Goal: Task Accomplishment & Management: Complete application form

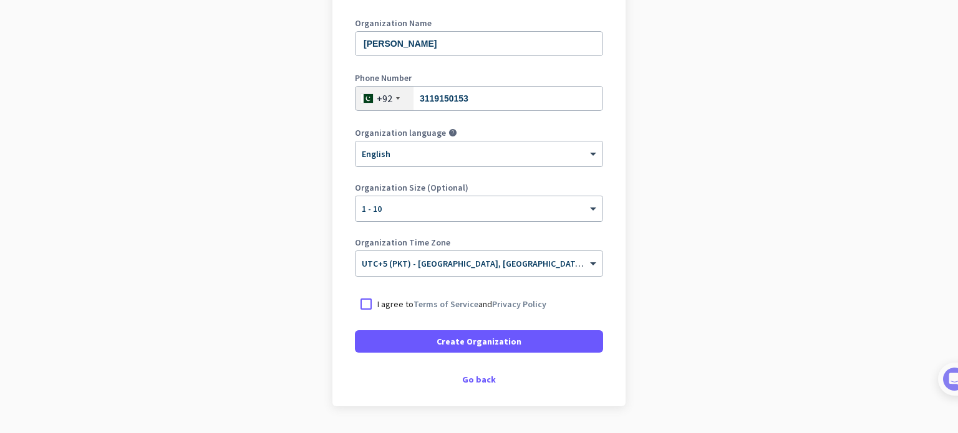
scroll to position [173, 0]
click at [416, 299] on link "Terms of Service" at bounding box center [445, 303] width 65 height 11
click at [367, 289] on form "Organization Name [PERSON_NAME] Phone Number [PHONE_NUMBER] Organization langua…" at bounding box center [479, 185] width 248 height 334
click at [360, 301] on div at bounding box center [366, 303] width 22 height 22
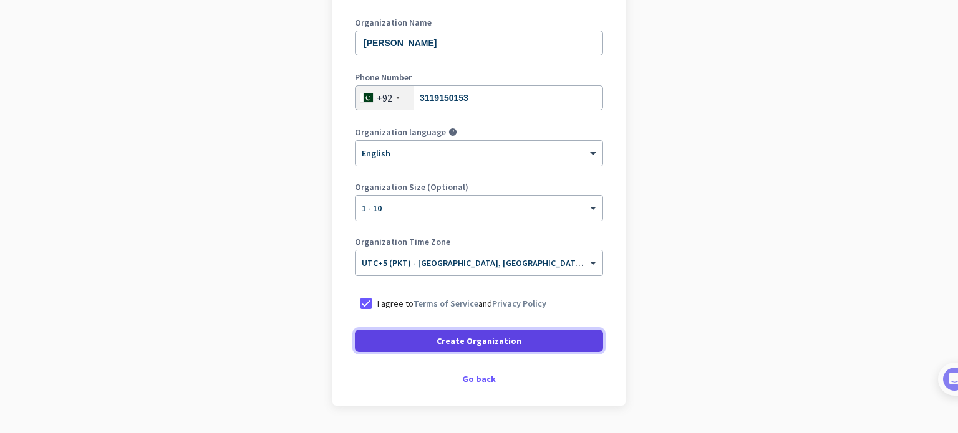
click at [439, 346] on span "Create Organization" at bounding box center [478, 341] width 85 height 12
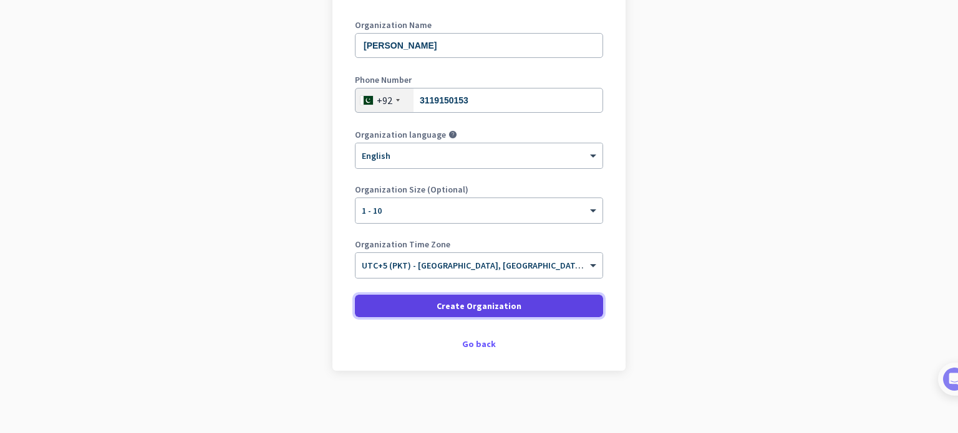
scroll to position [170, 0]
click at [466, 309] on span "Create Organization" at bounding box center [478, 307] width 85 height 12
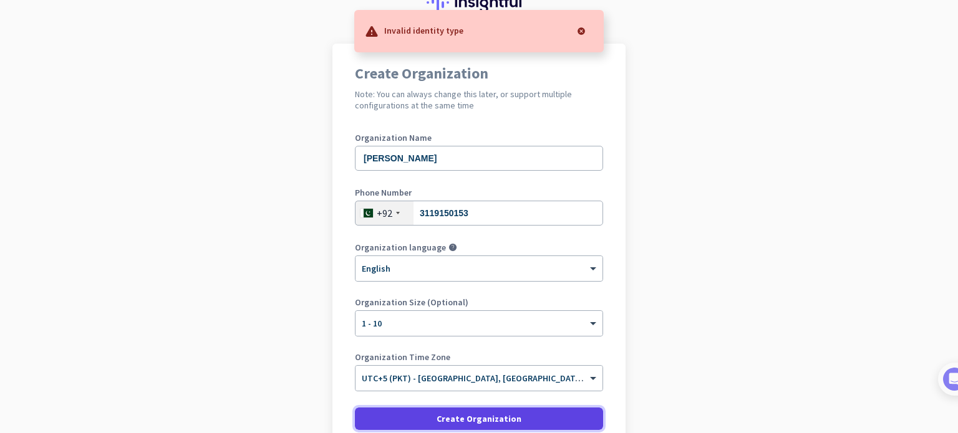
scroll to position [57, 0]
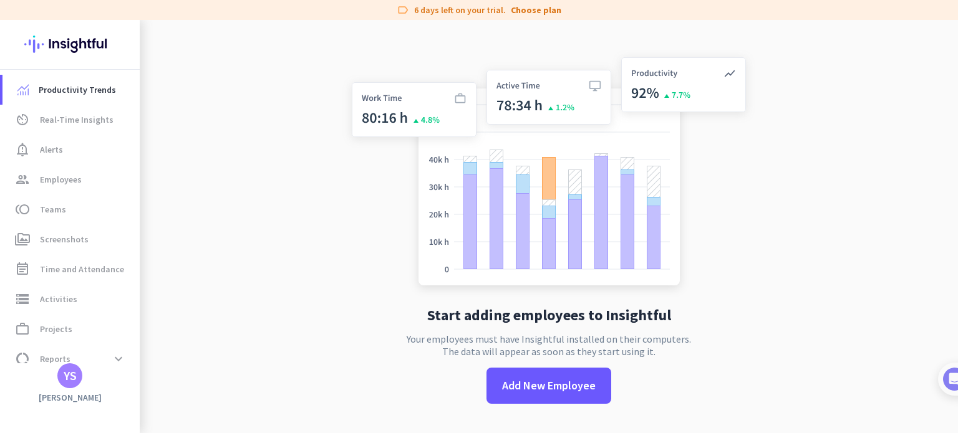
drag, startPoint x: 466, startPoint y: 309, endPoint x: 723, endPoint y: 152, distance: 301.1
click at [723, 152] on img at bounding box center [548, 174] width 413 height 248
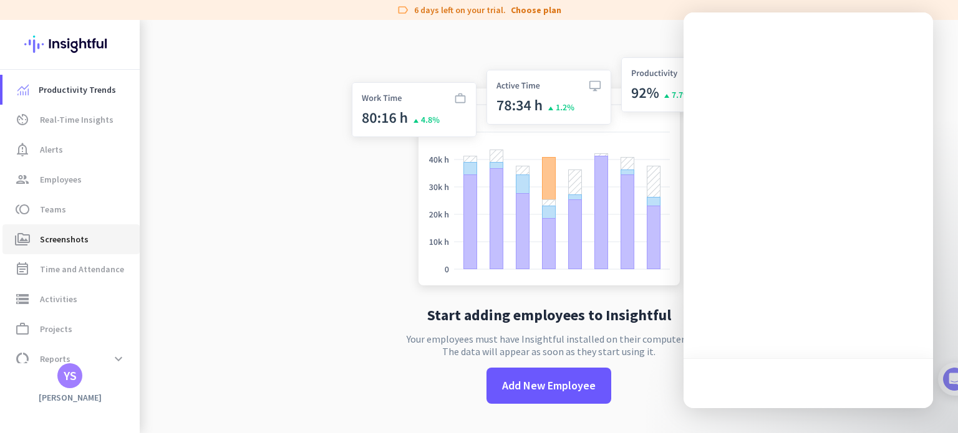
click at [93, 244] on span "perm_media Screenshots" at bounding box center [70, 239] width 117 height 15
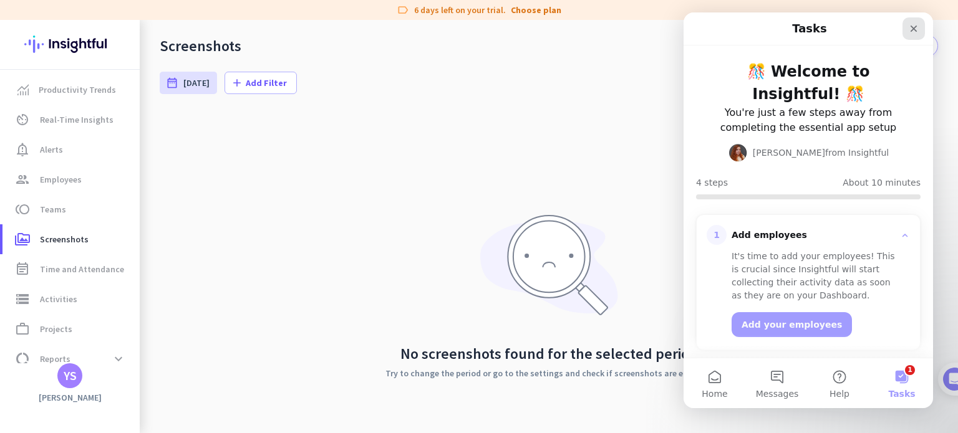
click at [917, 25] on icon "Close" at bounding box center [913, 29] width 10 height 10
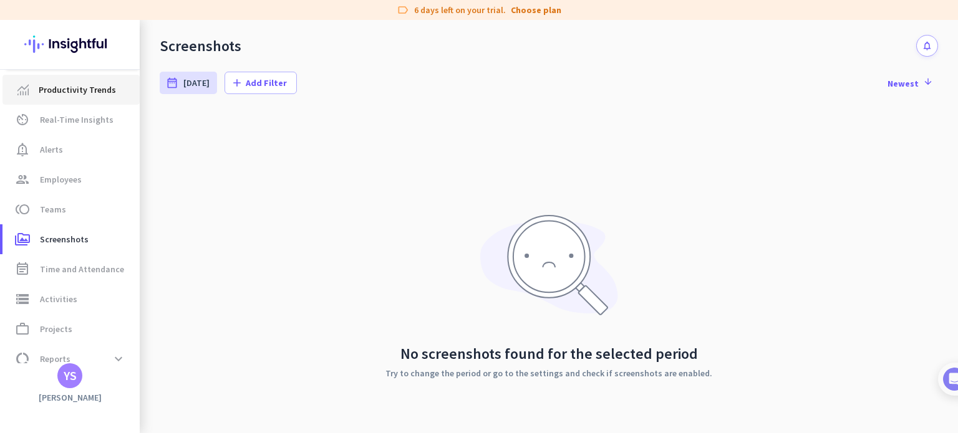
scroll to position [45, 0]
